Goal: Task Accomplishment & Management: Manage account settings

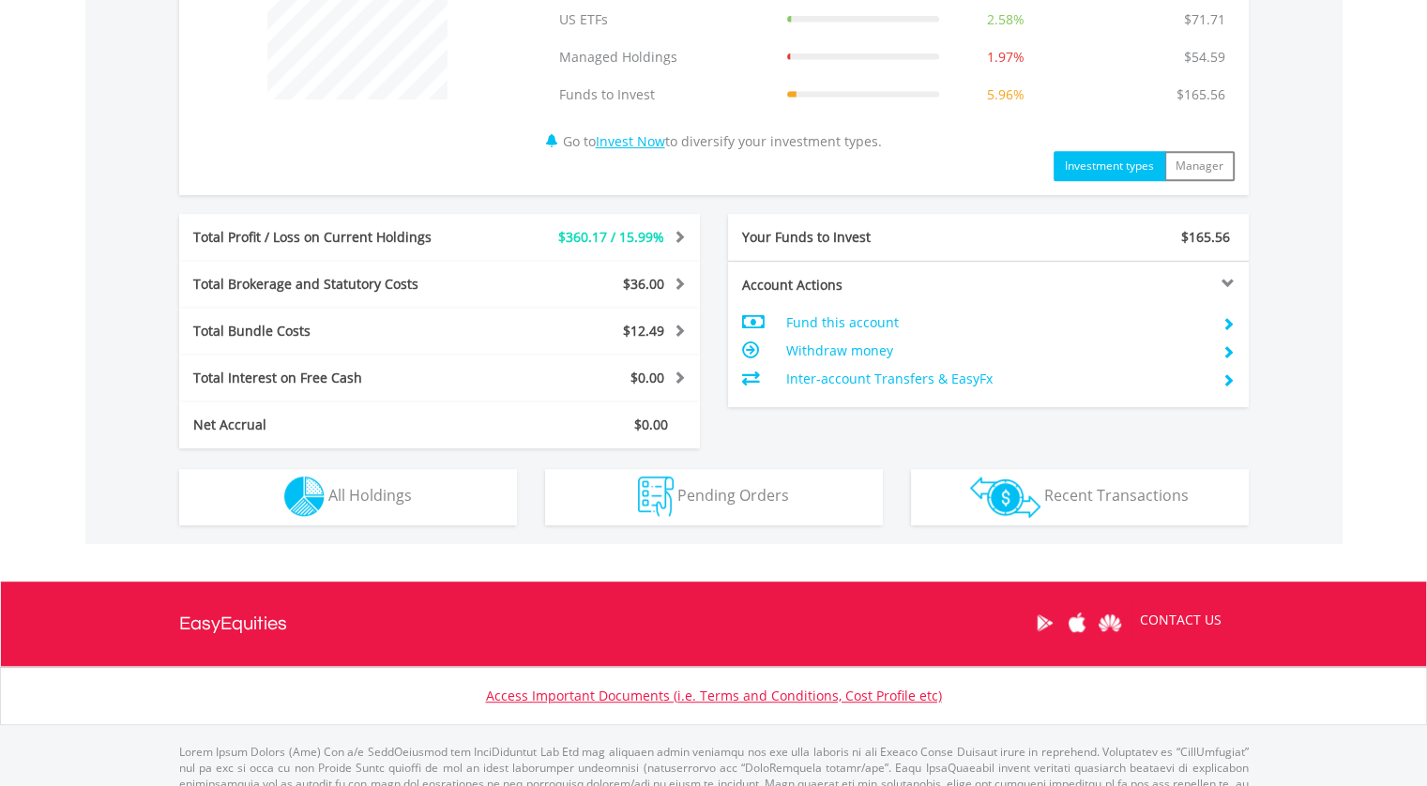
scroll to position [875, 0]
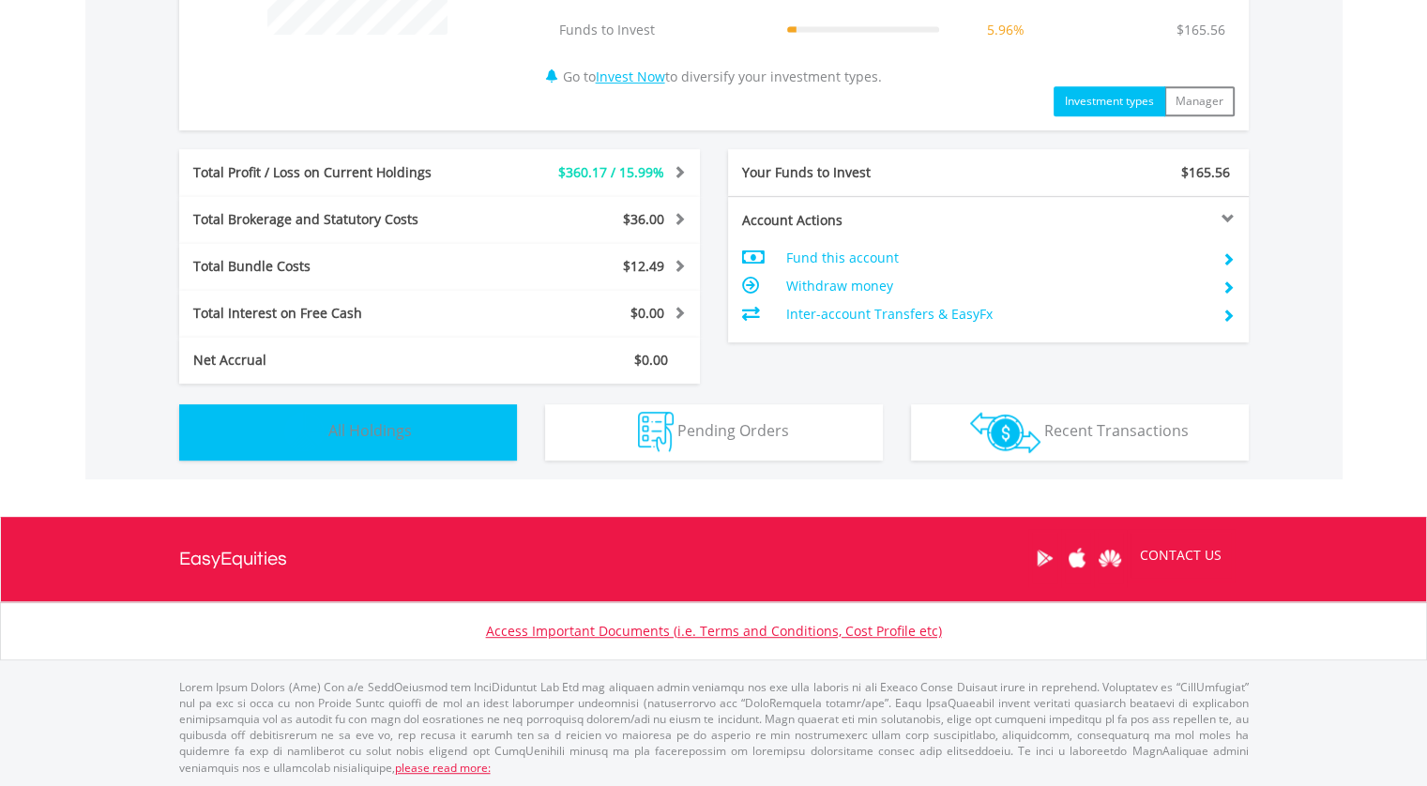
click at [369, 420] on span "All Holdings" at bounding box center [370, 430] width 84 height 21
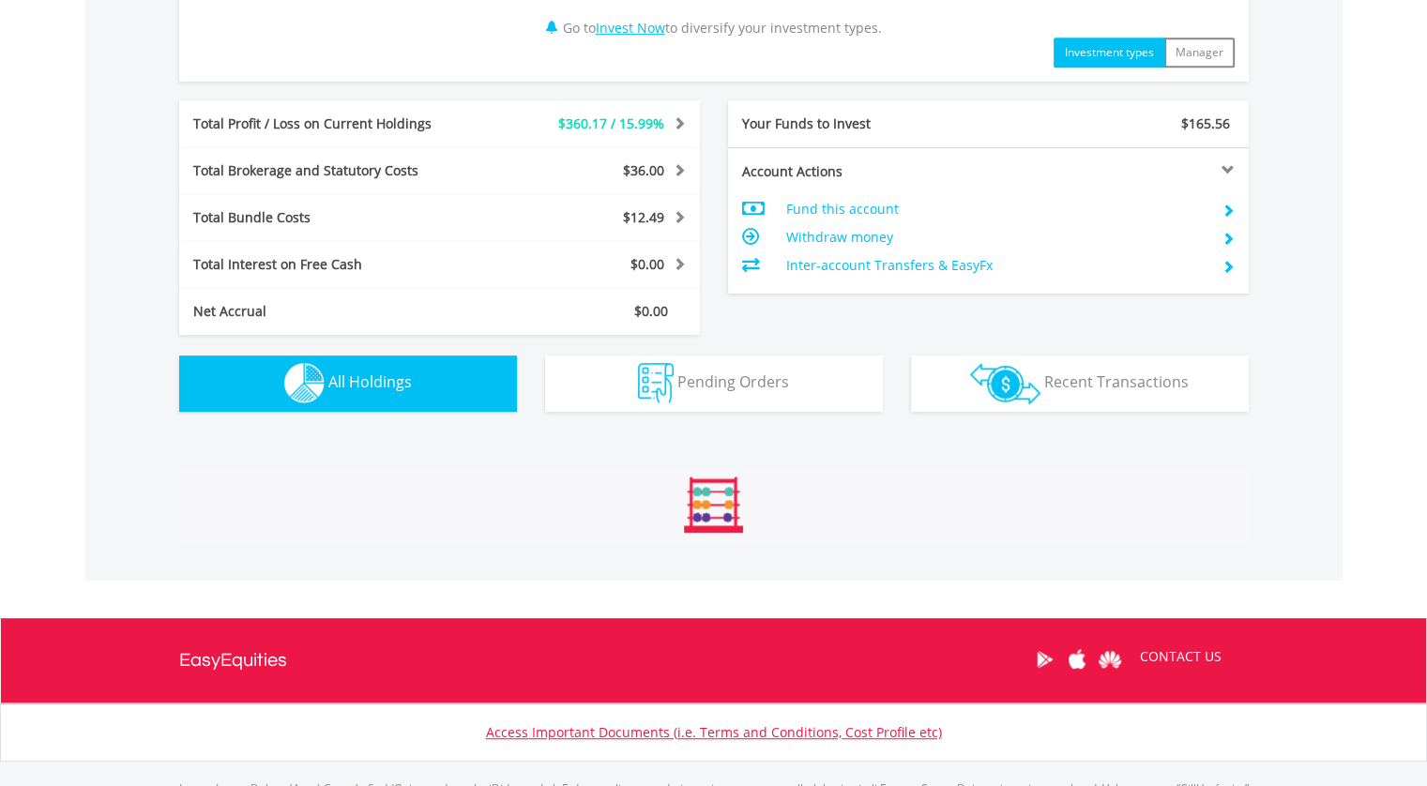
scroll to position [1390, 0]
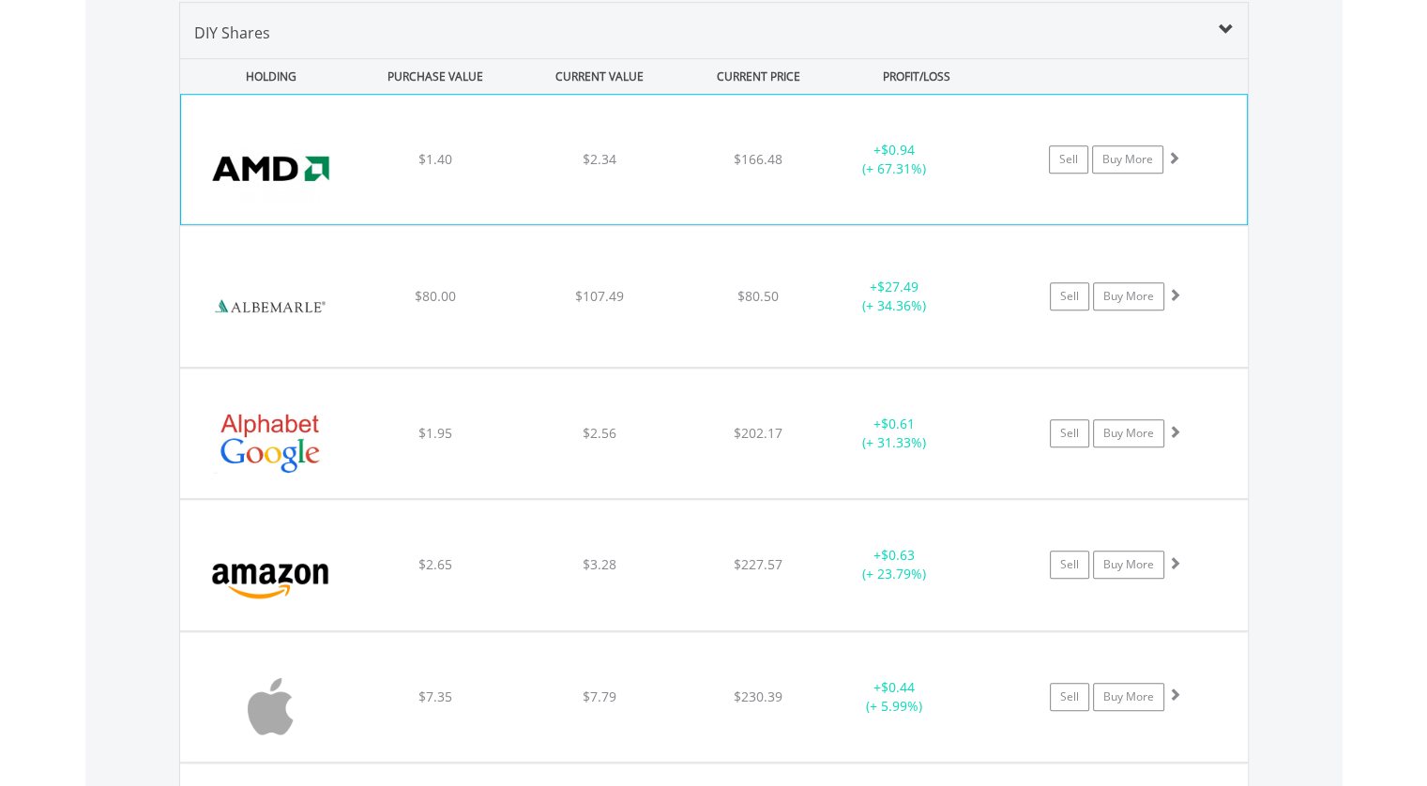
click at [1173, 154] on span at bounding box center [1174, 157] width 13 height 13
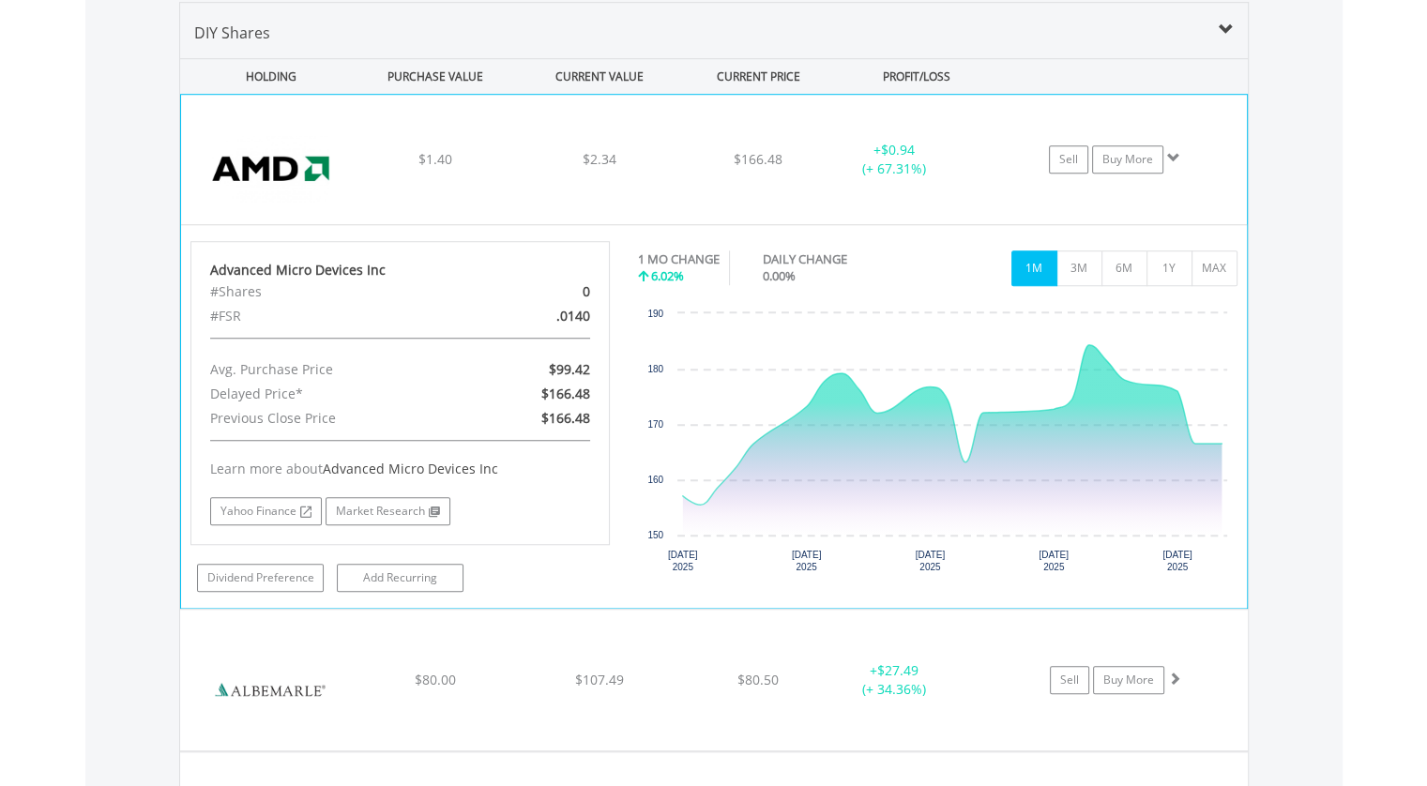
click at [1173, 154] on span at bounding box center [1174, 157] width 13 height 13
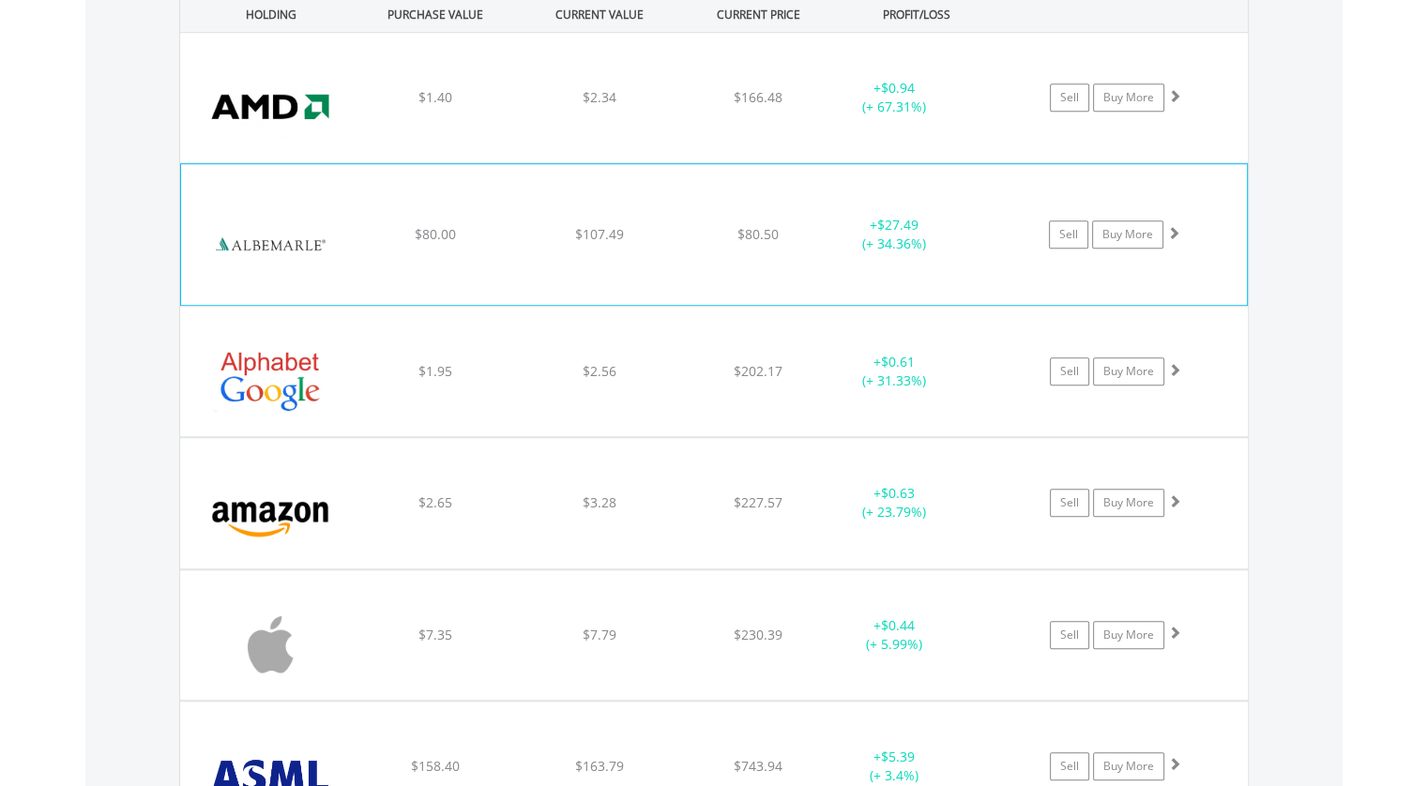
scroll to position [1484, 0]
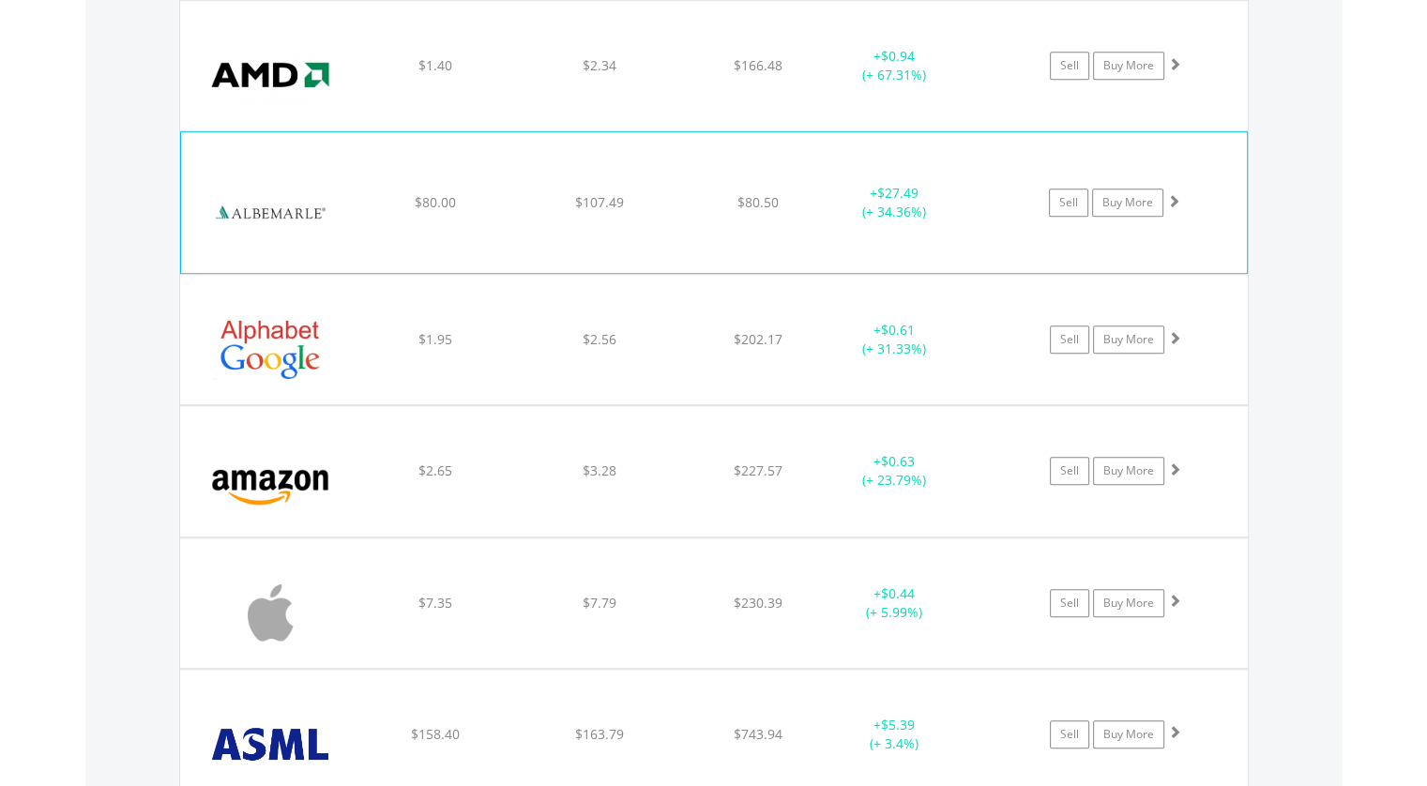
click at [1175, 197] on span at bounding box center [1174, 200] width 13 height 13
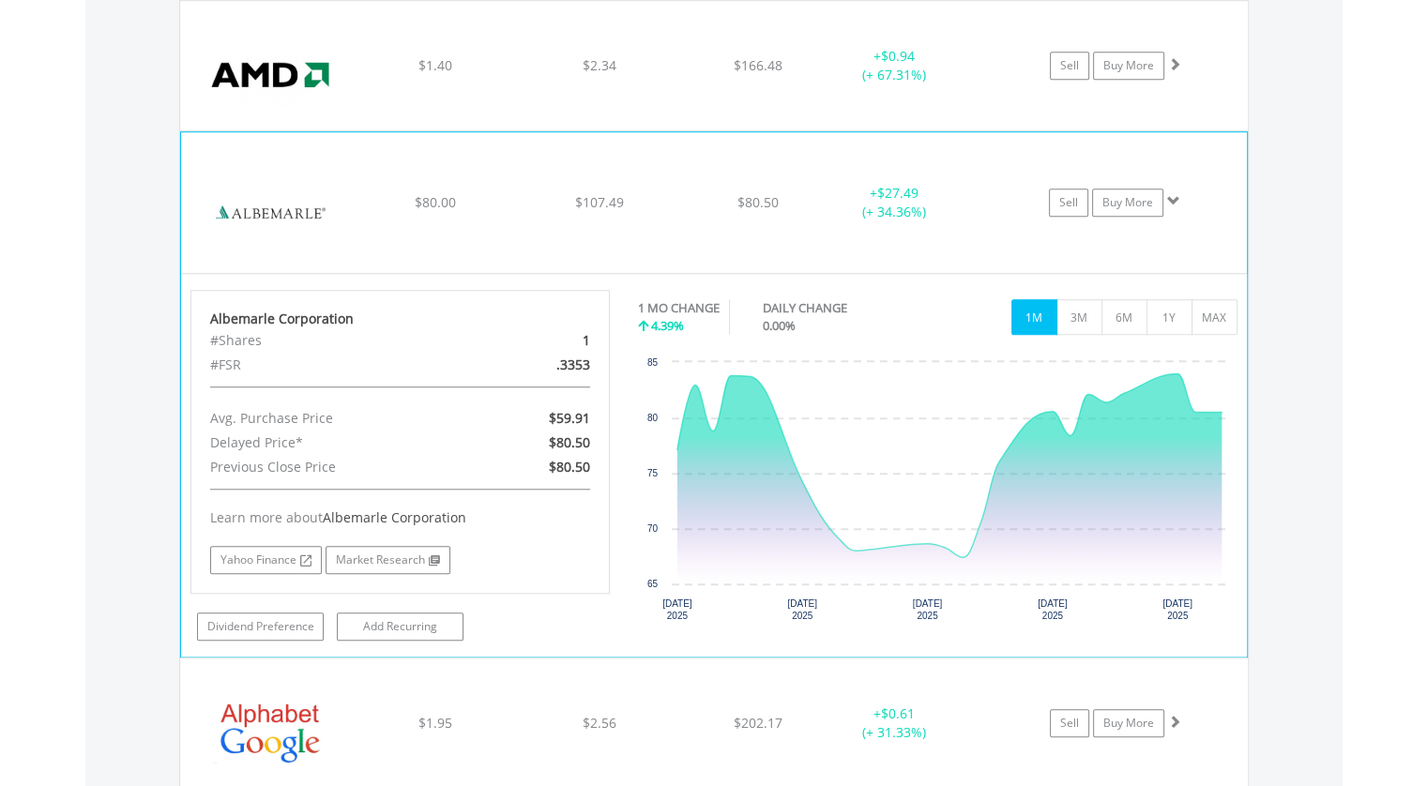
click at [1175, 197] on span at bounding box center [1174, 200] width 13 height 13
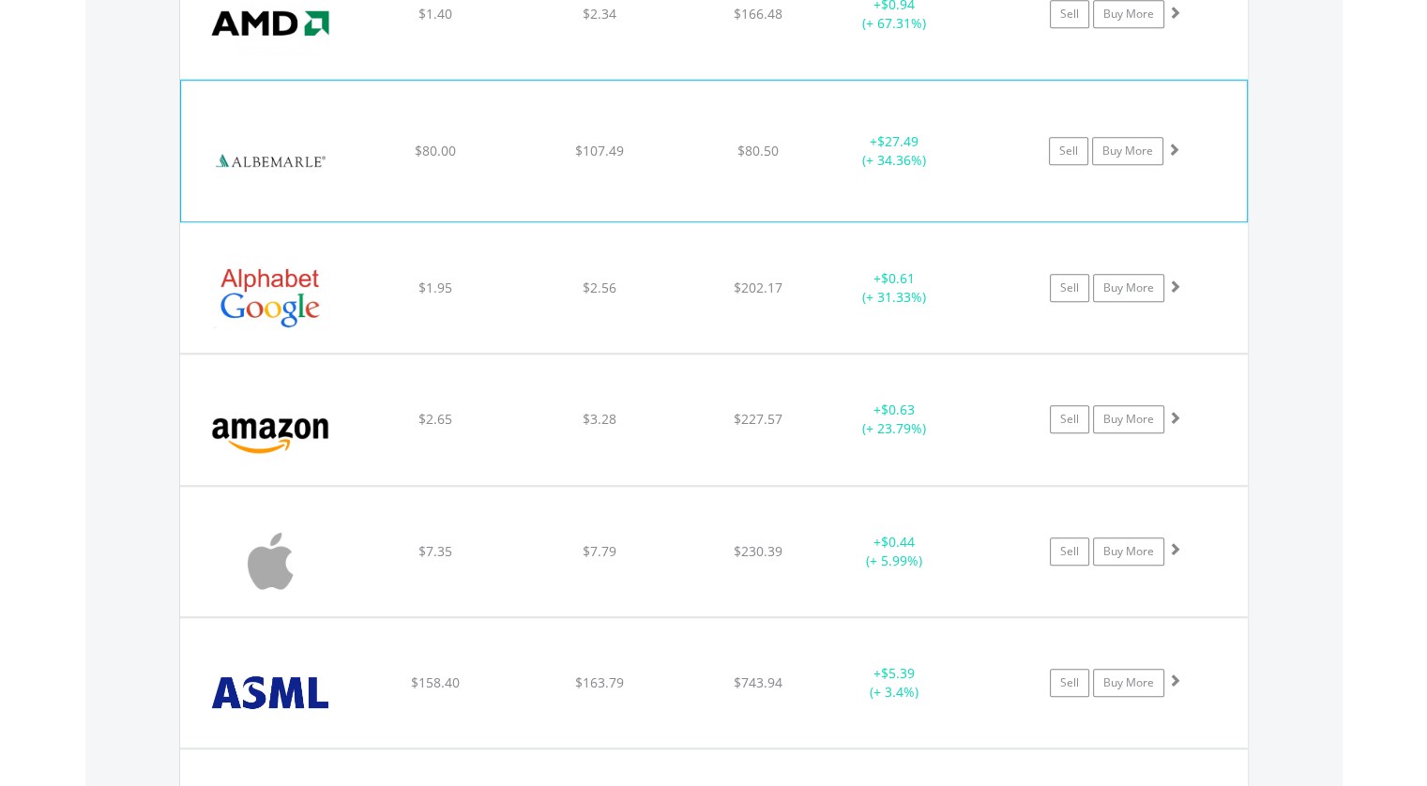
scroll to position [1578, 0]
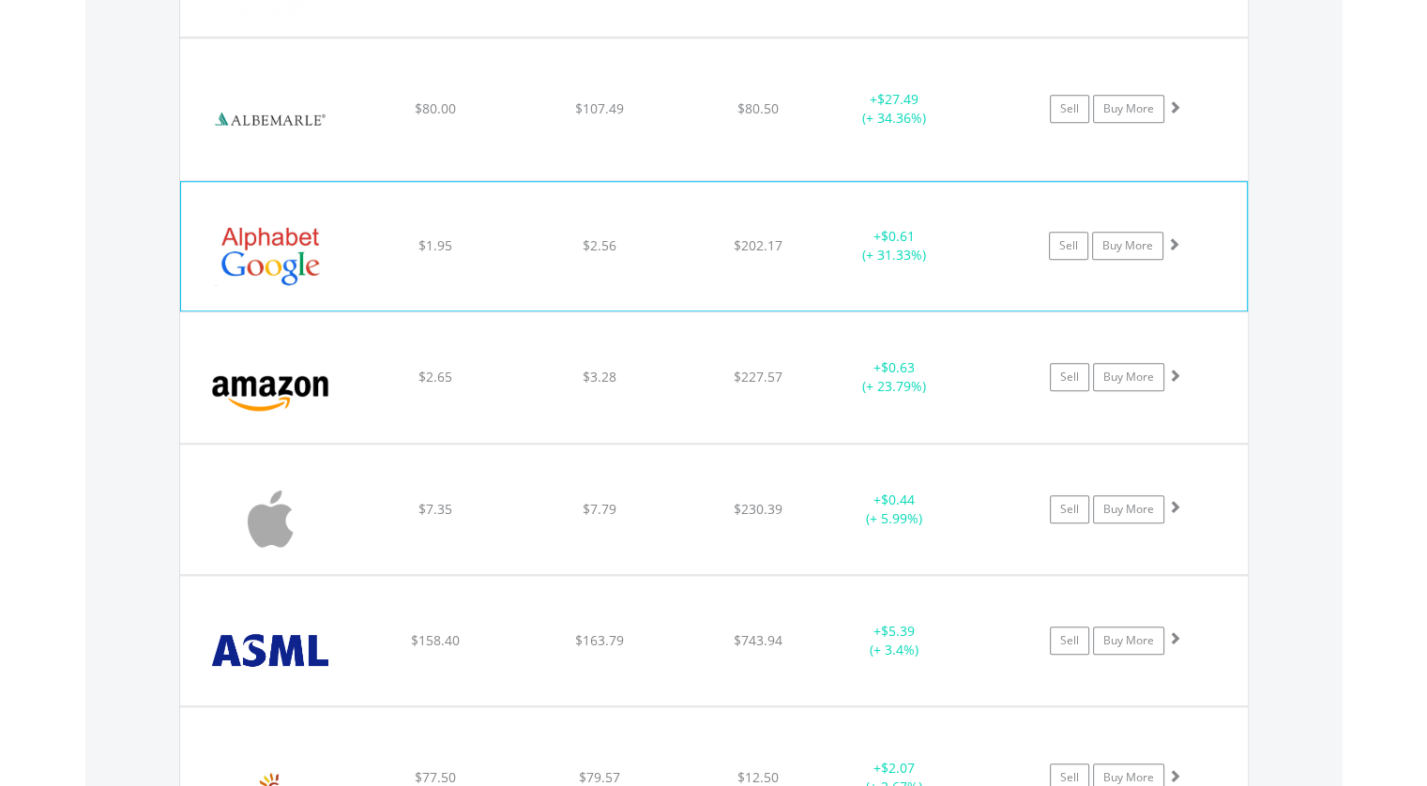
click at [1175, 241] on span at bounding box center [1174, 243] width 13 height 13
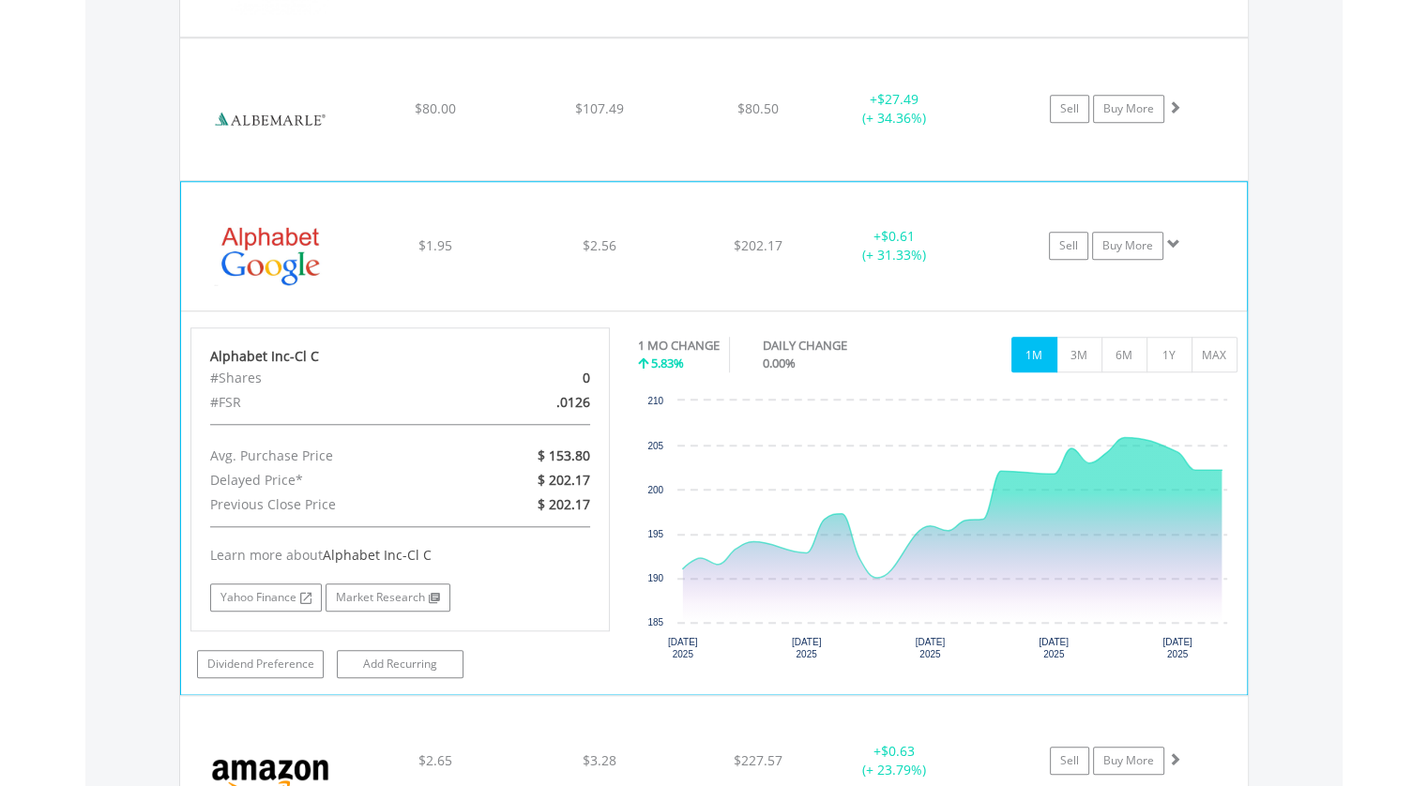
click at [1175, 241] on span at bounding box center [1174, 243] width 13 height 13
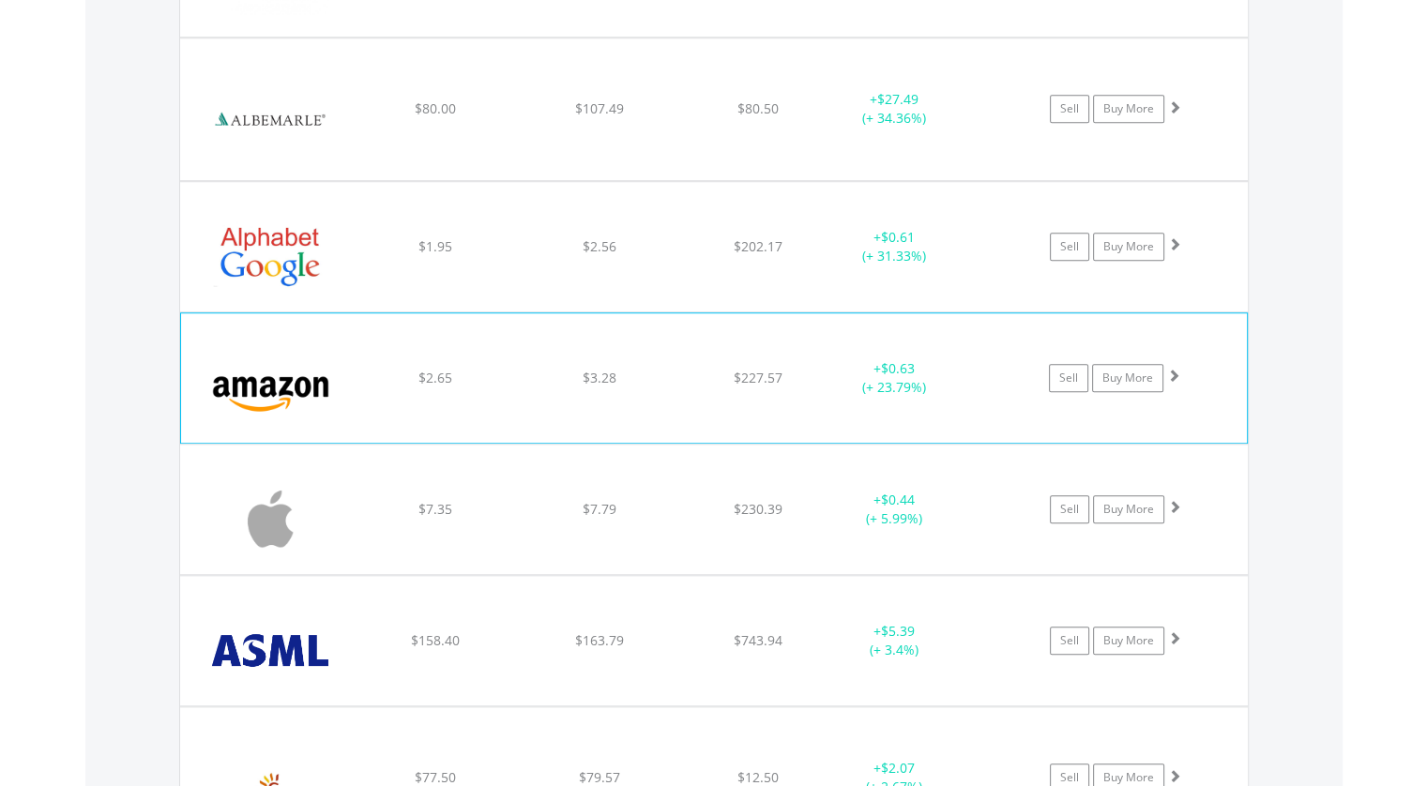
click at [1171, 372] on span at bounding box center [1174, 375] width 13 height 13
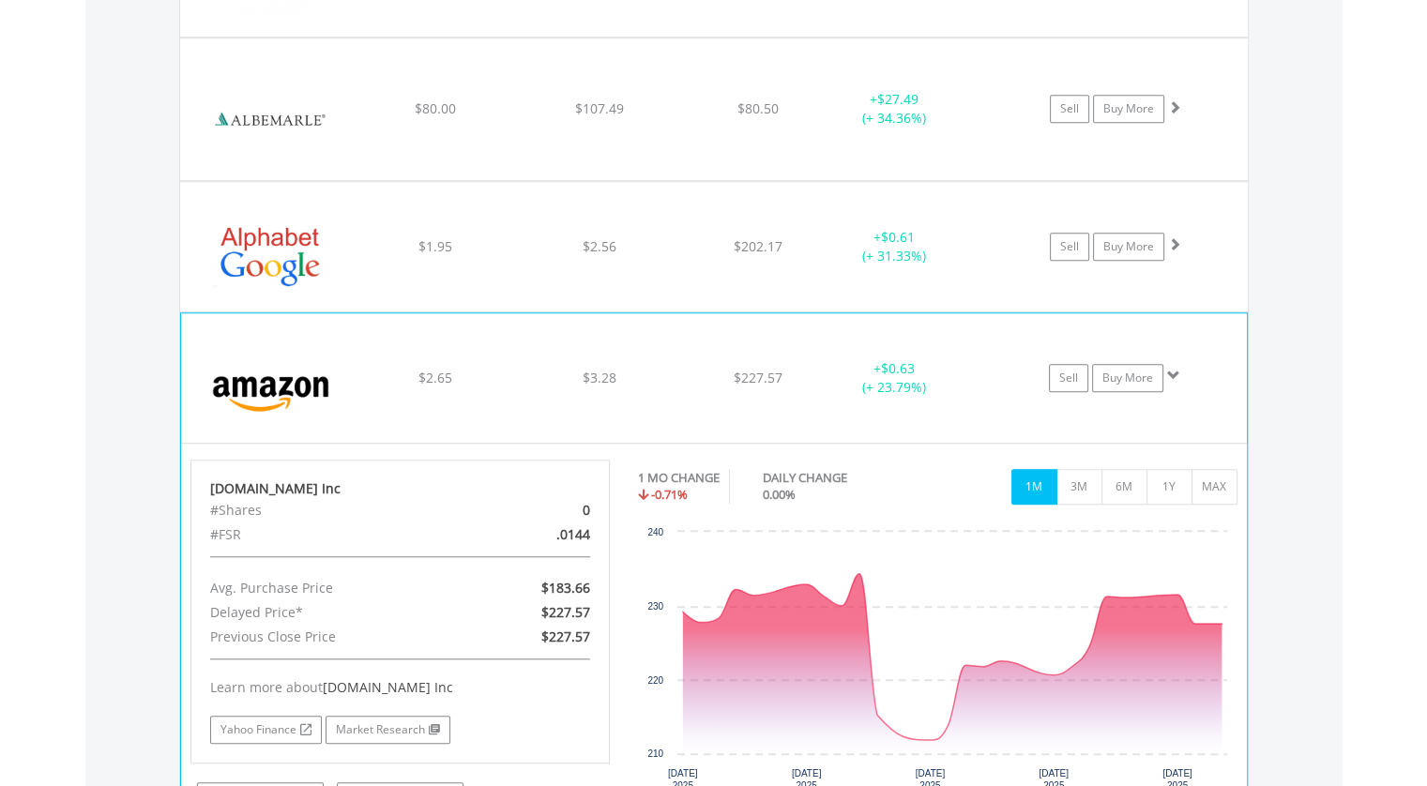
click at [1171, 372] on span at bounding box center [1174, 375] width 13 height 13
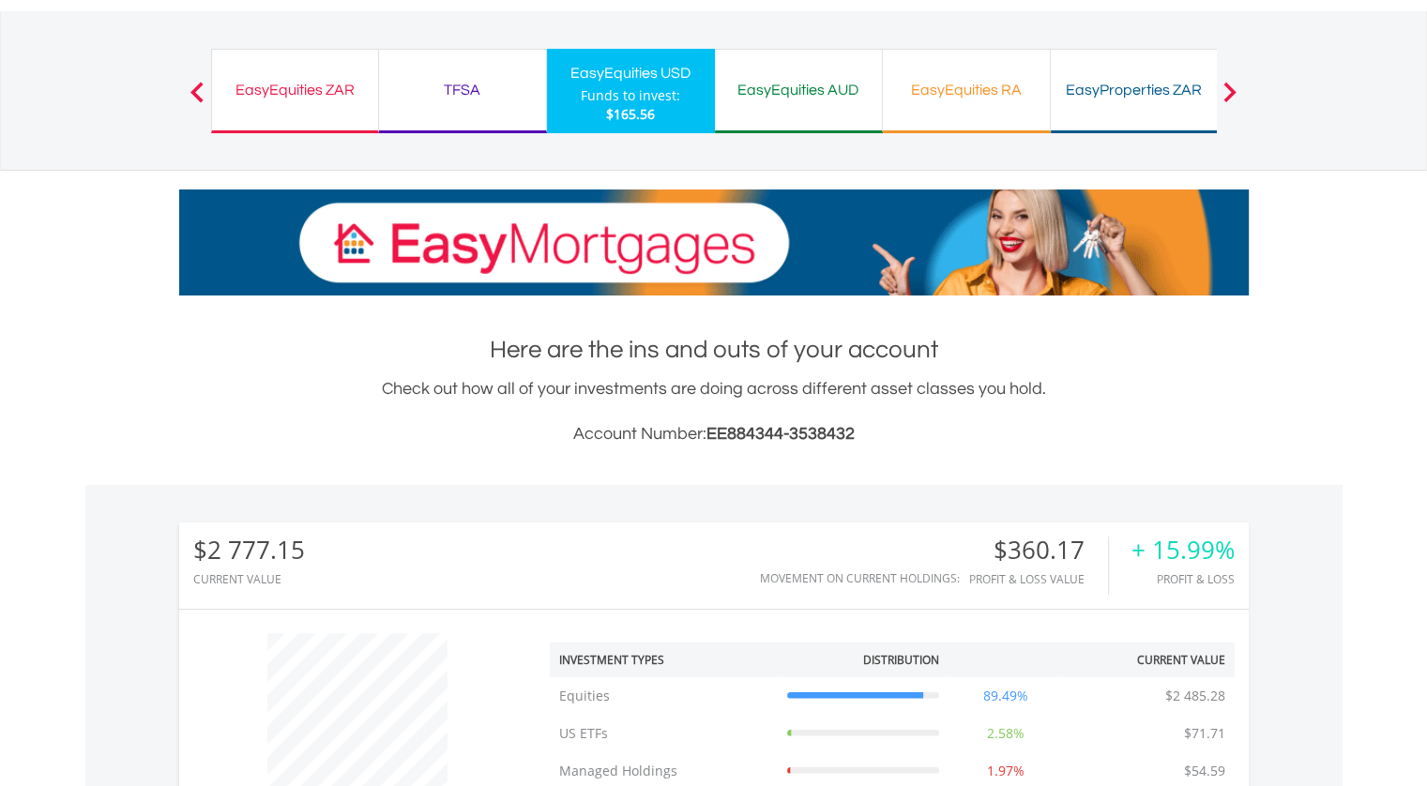
scroll to position [0, 0]
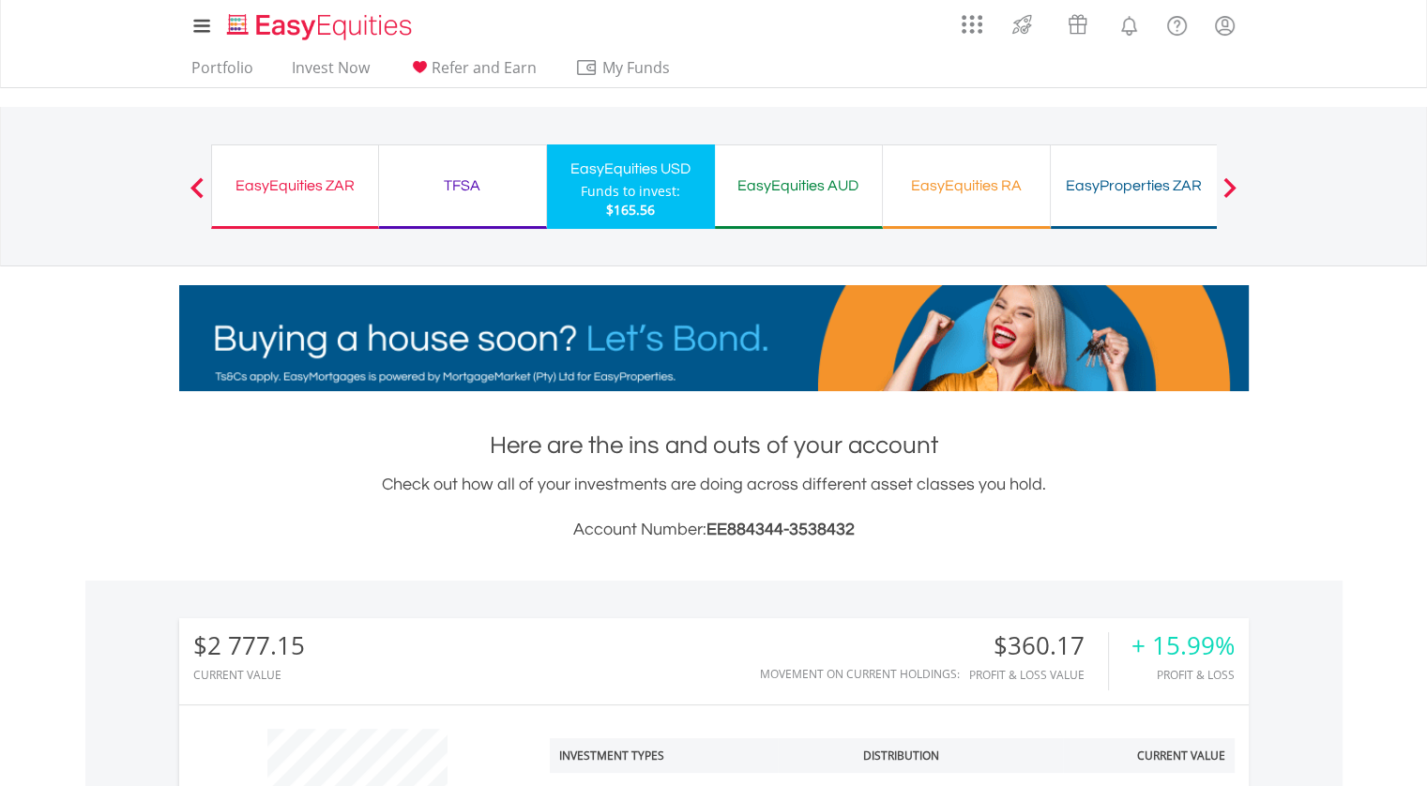
click at [287, 187] on div "EasyEquities ZAR" at bounding box center [295, 186] width 144 height 26
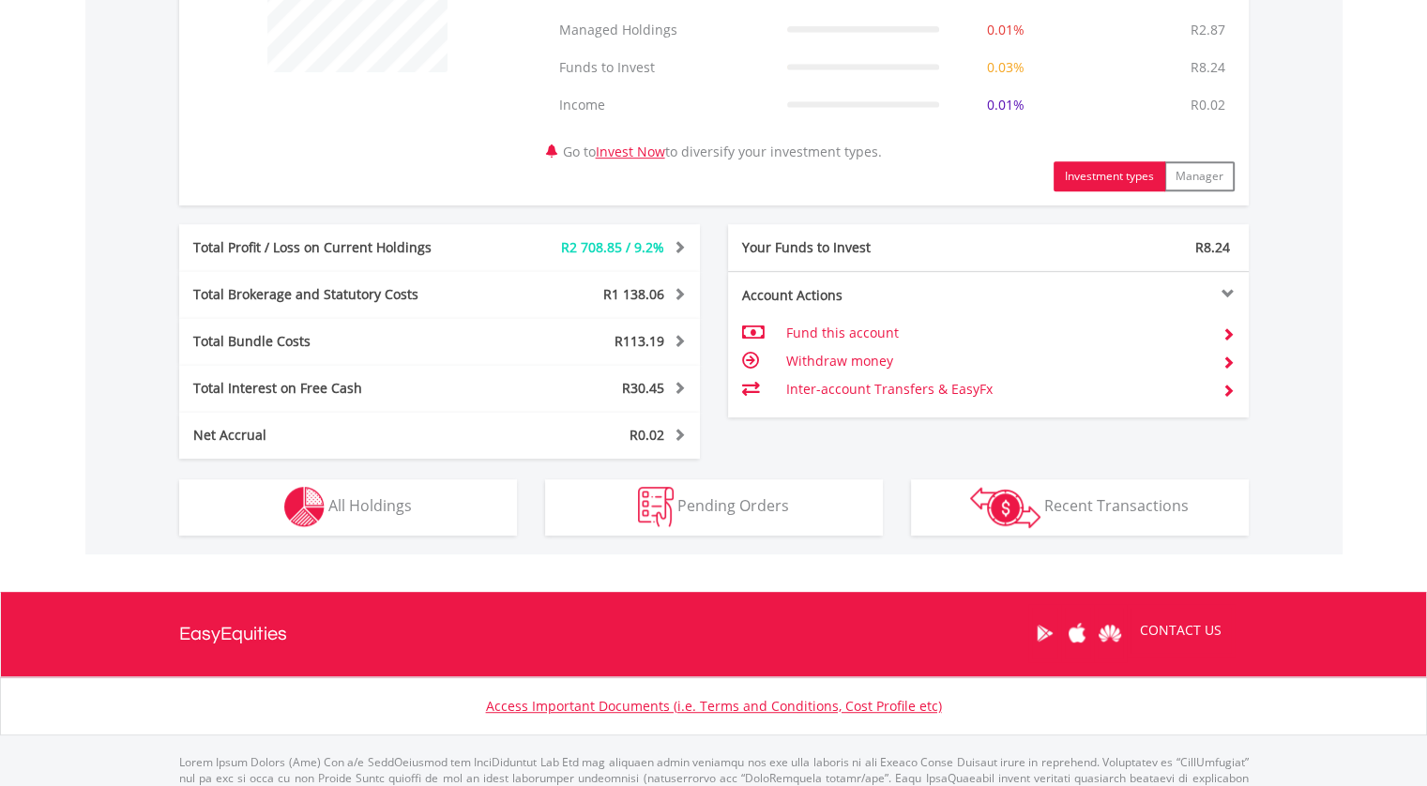
scroll to position [912, 0]
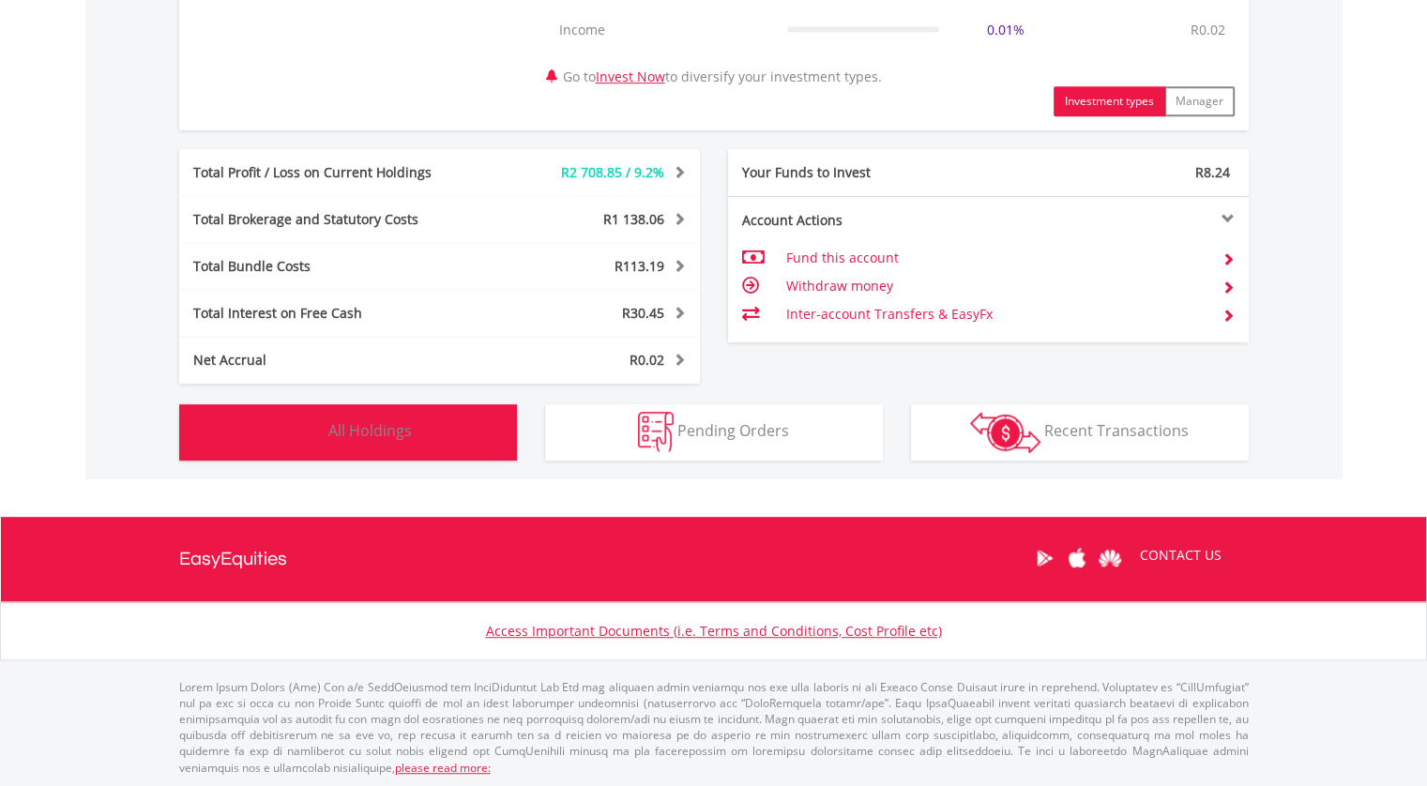
click at [376, 412] on button "Holdings All Holdings" at bounding box center [348, 433] width 338 height 56
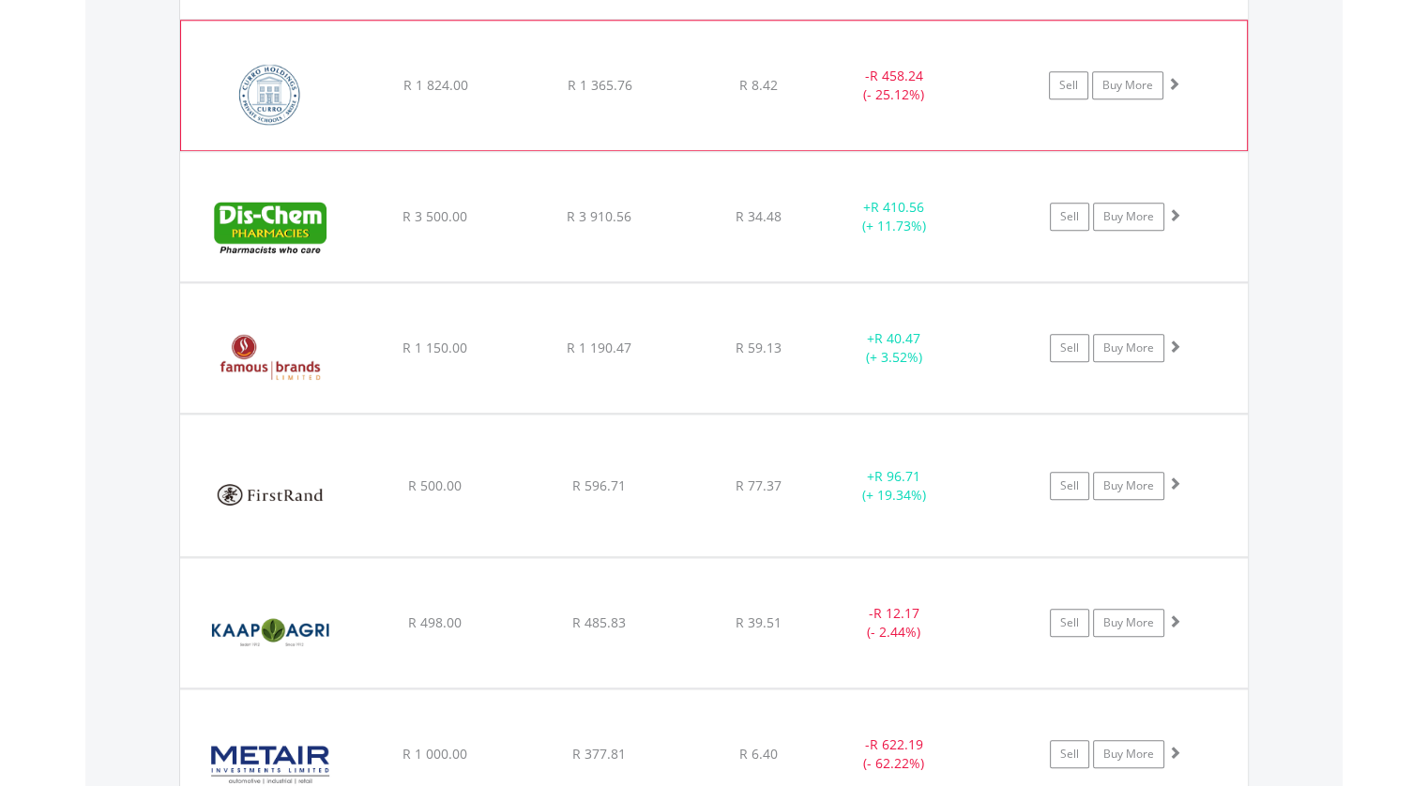
scroll to position [1897, 0]
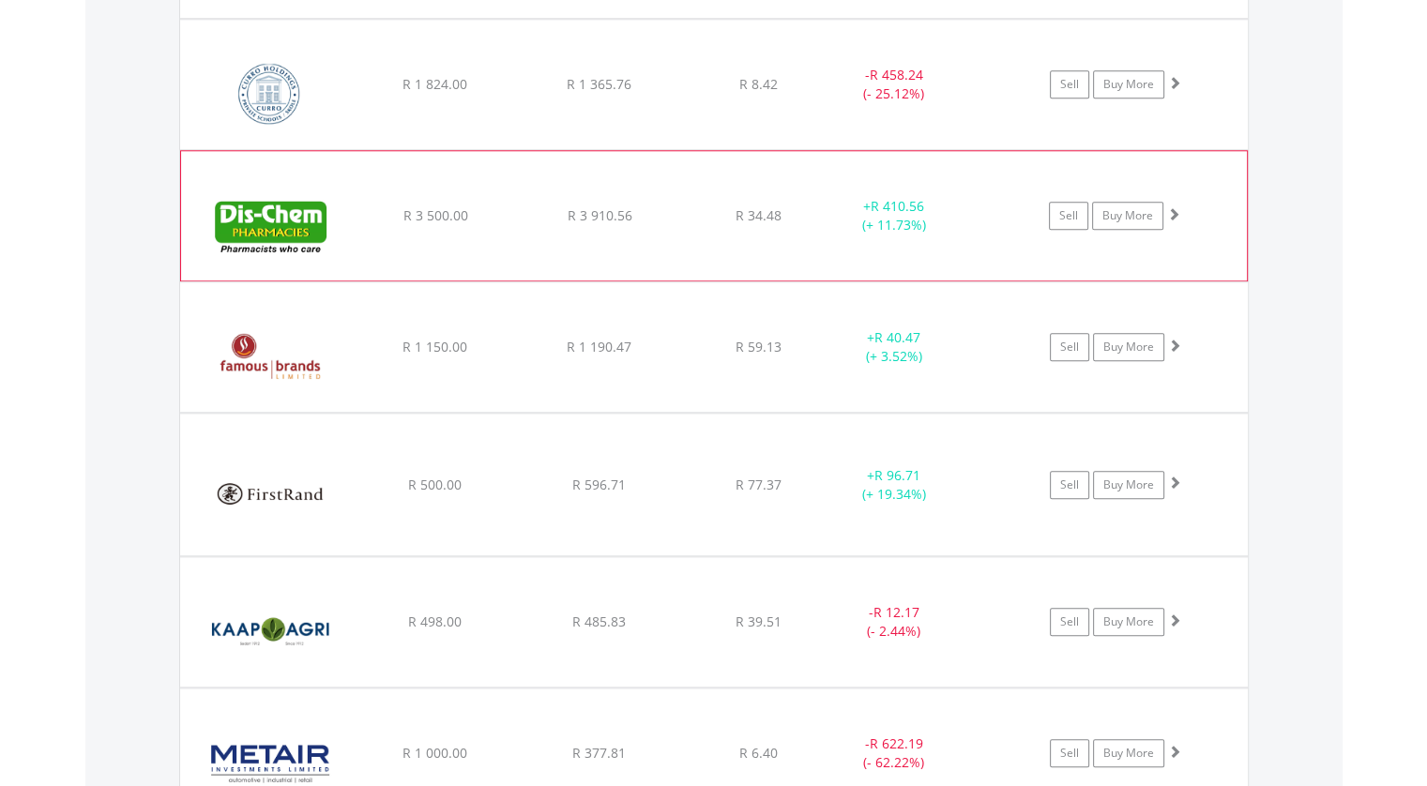
click at [1175, 207] on span at bounding box center [1174, 213] width 13 height 13
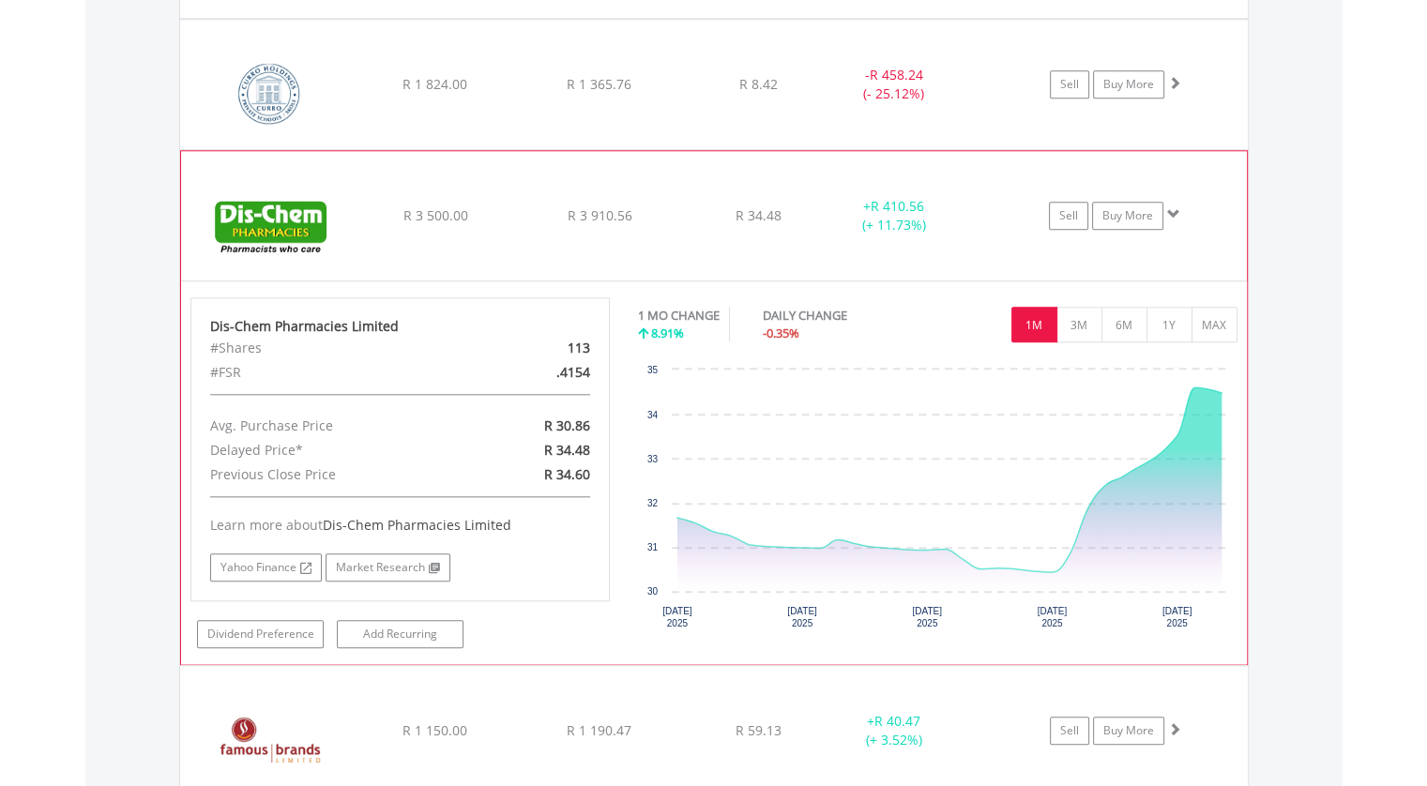
click at [1177, 207] on span at bounding box center [1174, 213] width 13 height 13
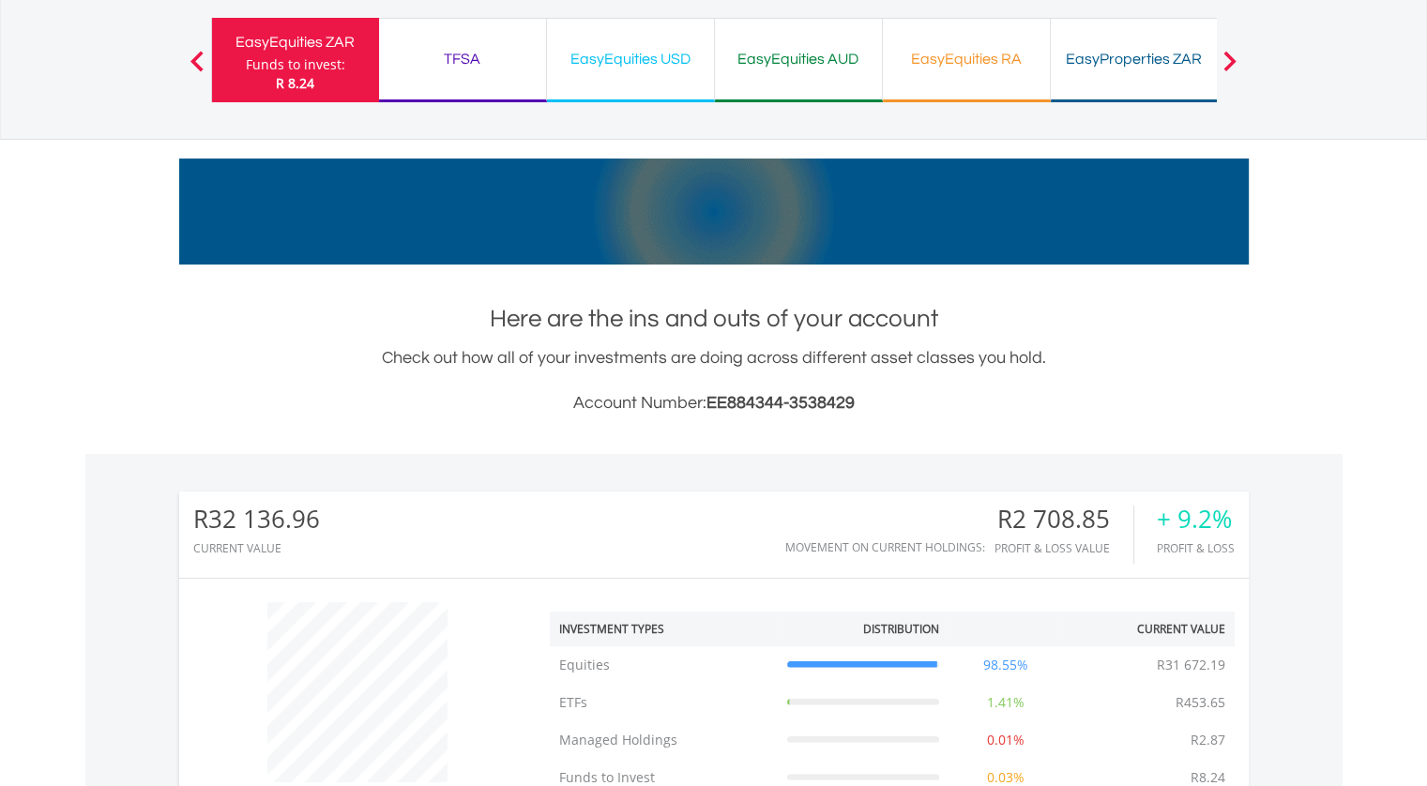
scroll to position [0, 0]
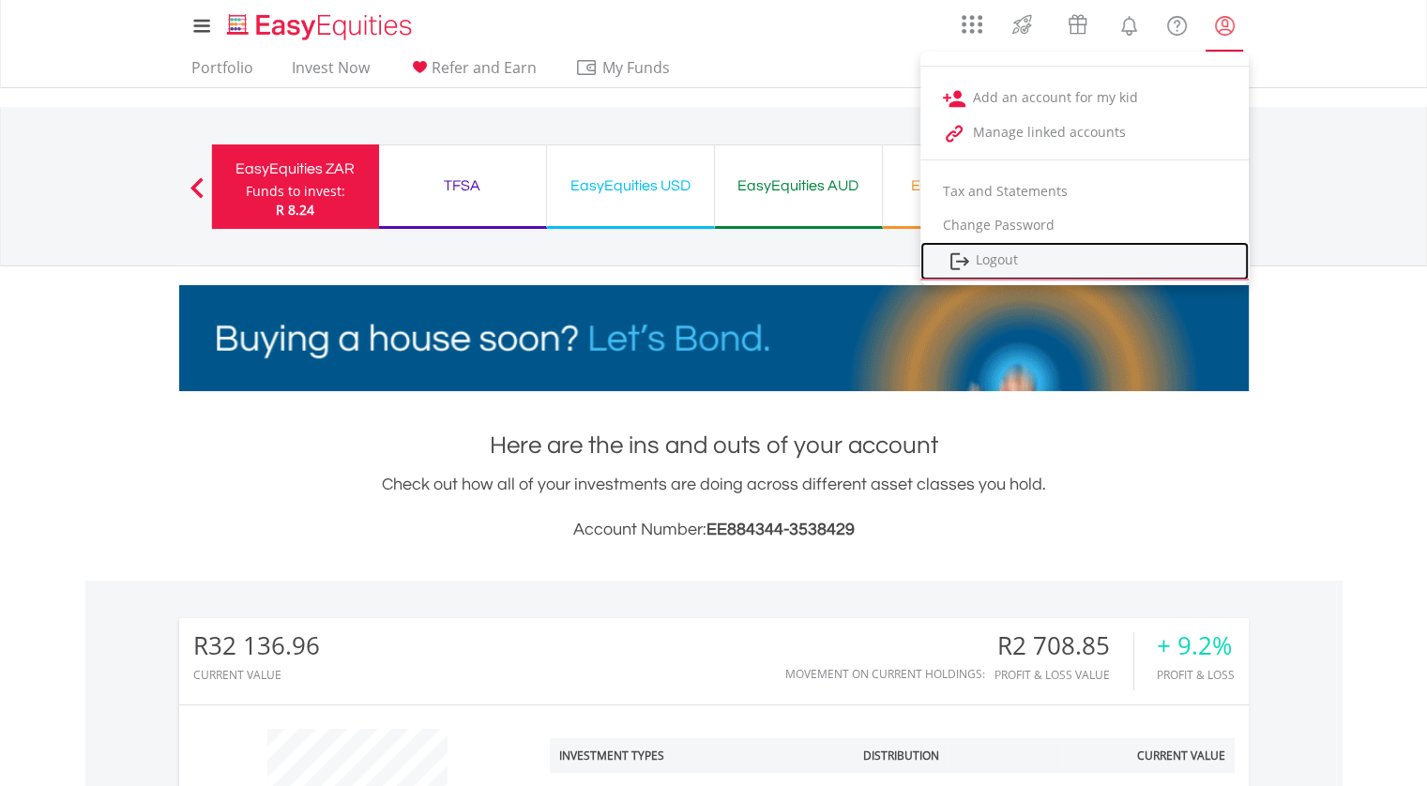
click at [1018, 256] on link "Logout" at bounding box center [1085, 261] width 328 height 38
